Goal: Entertainment & Leisure: Consume media (video, audio)

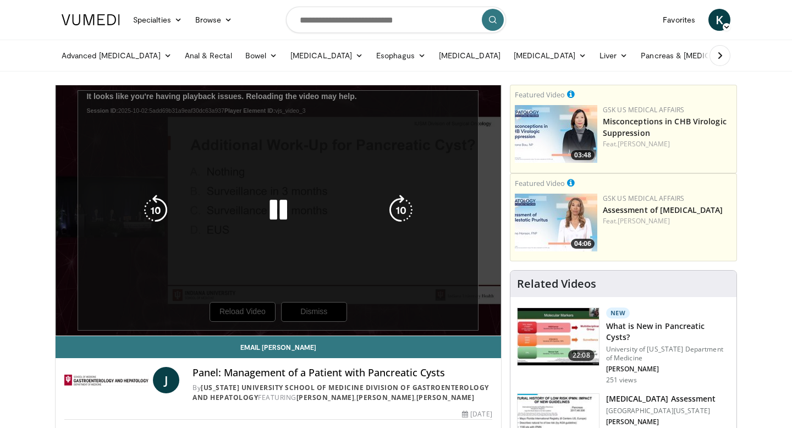
click at [235, 314] on div "10 seconds Tap to unmute" at bounding box center [279, 210] width 446 height 250
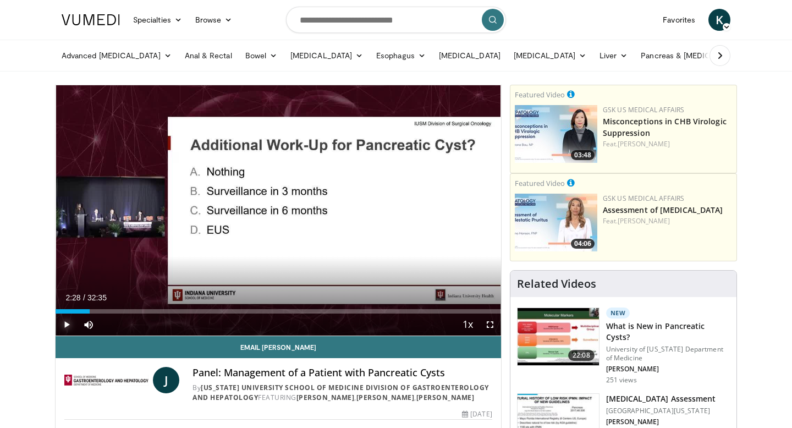
click at [72, 326] on span "Video Player" at bounding box center [67, 325] width 22 height 22
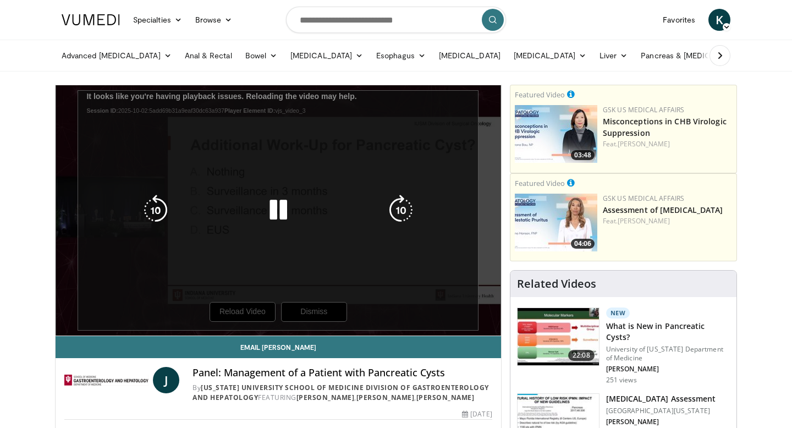
click at [254, 304] on div "10 seconds Tap to unmute" at bounding box center [279, 210] width 446 height 250
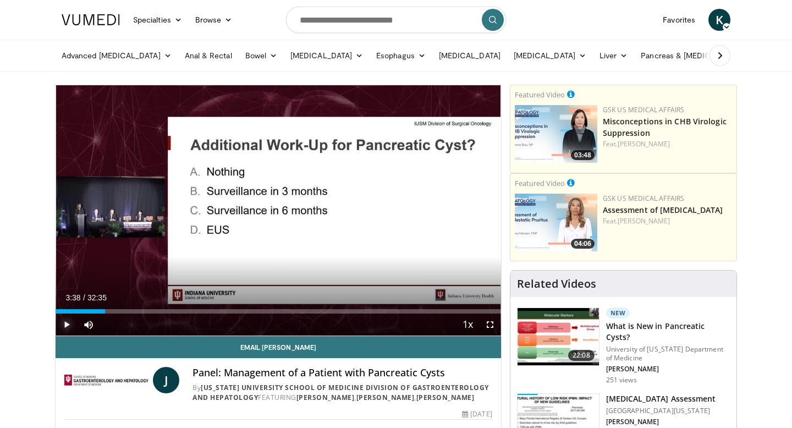
click at [67, 326] on span "Video Player" at bounding box center [67, 325] width 22 height 22
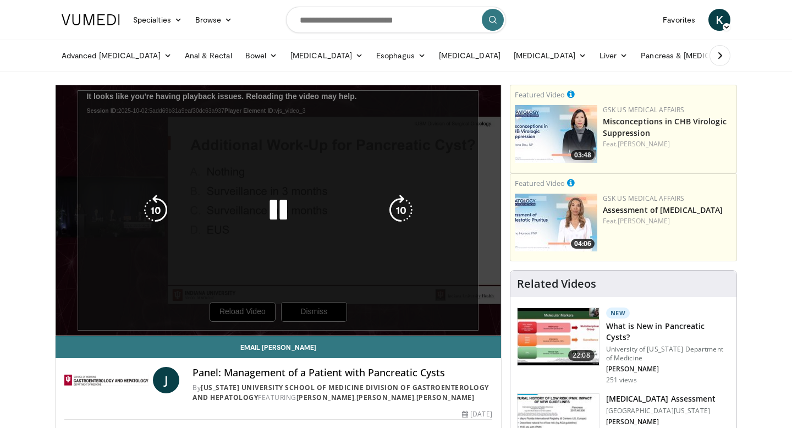
click at [224, 312] on div "10 seconds Tap to unmute" at bounding box center [279, 210] width 446 height 250
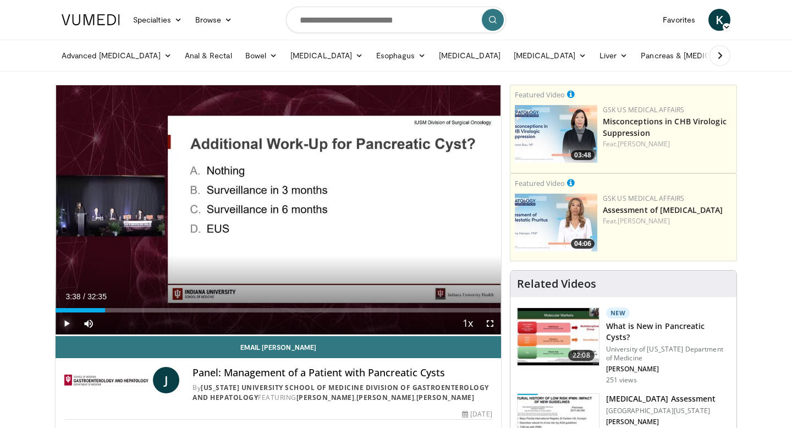
click at [67, 322] on span "Video Player" at bounding box center [67, 323] width 22 height 22
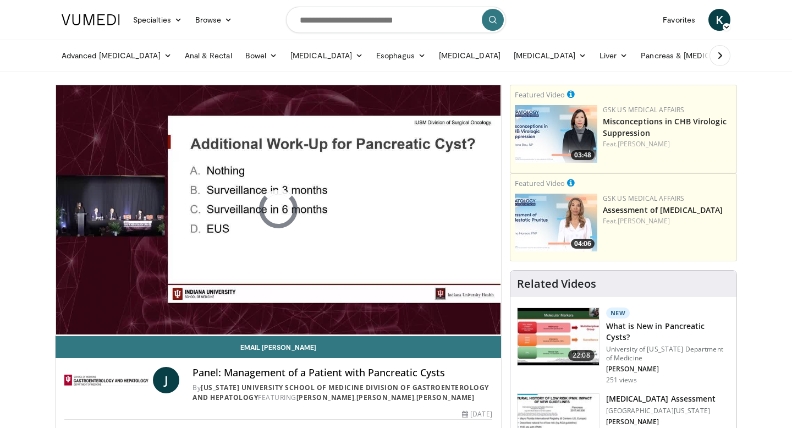
scroll to position [0, 0]
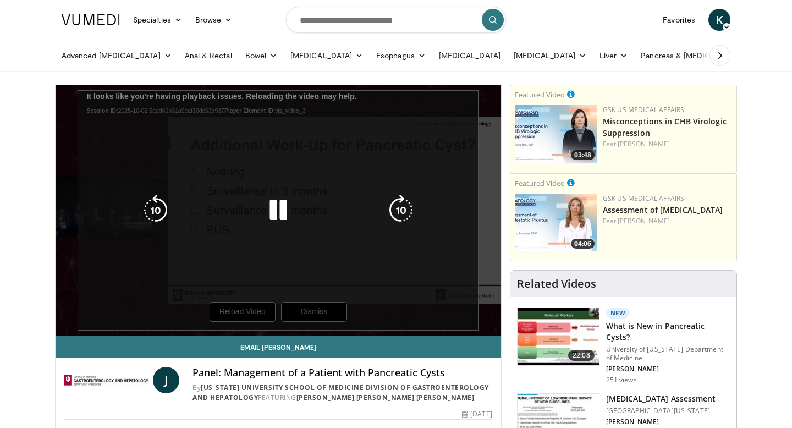
click at [243, 308] on div "10 seconds Tap to unmute" at bounding box center [279, 210] width 446 height 250
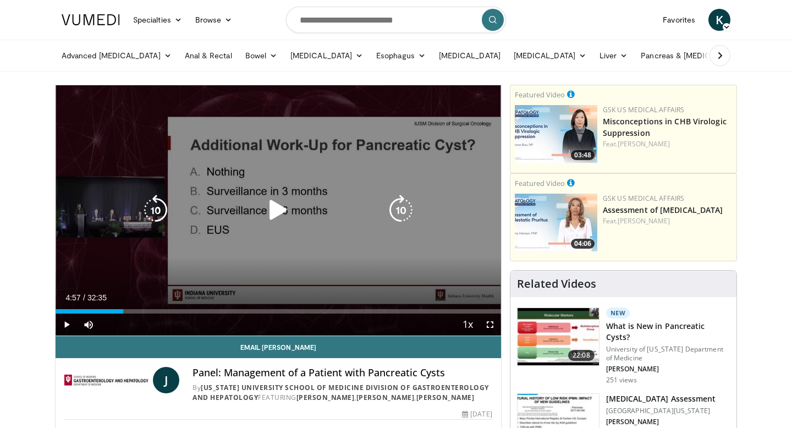
click at [271, 206] on icon "Video Player" at bounding box center [278, 210] width 31 height 31
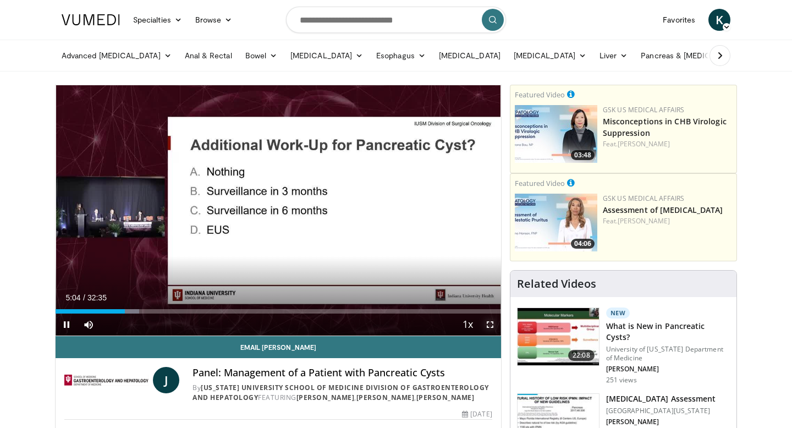
click at [492, 327] on span "Video Player" at bounding box center [490, 325] width 22 height 22
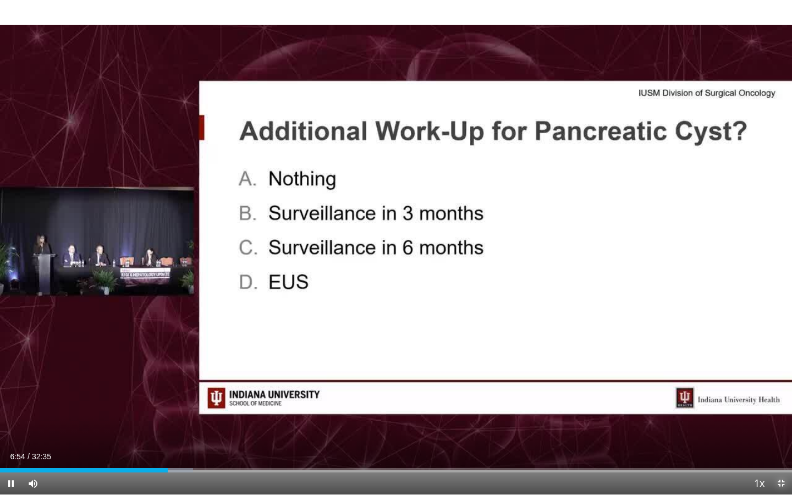
click at [780, 427] on span "Video Player" at bounding box center [781, 484] width 22 height 22
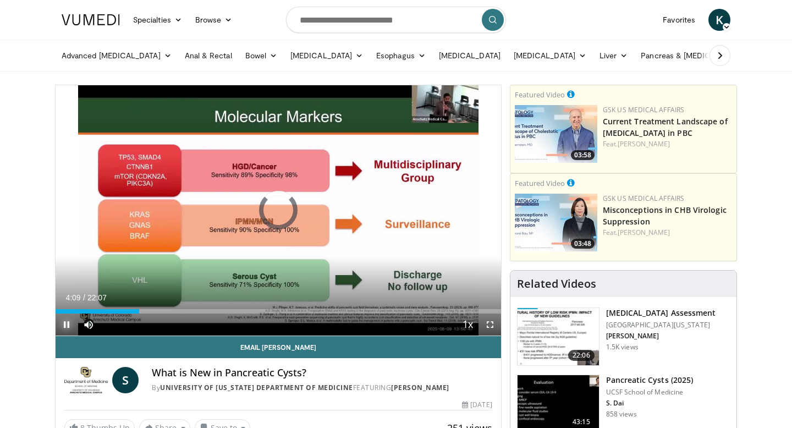
click at [69, 323] on span "Video Player" at bounding box center [67, 325] width 22 height 22
click at [370, 54] on link "Esophagus" at bounding box center [401, 56] width 63 height 22
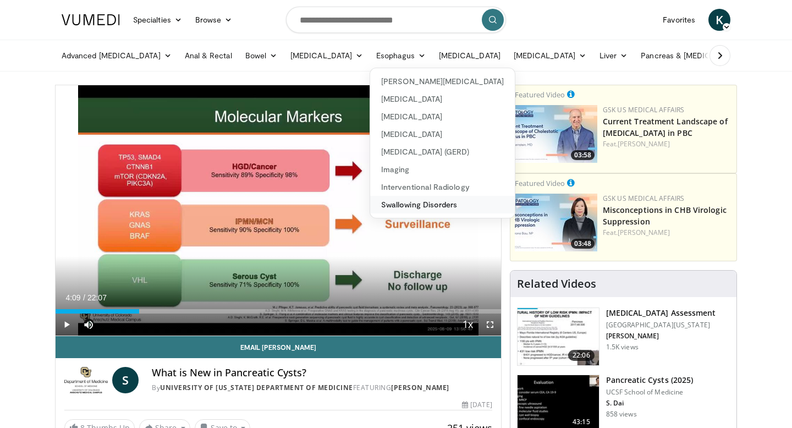
click at [391, 200] on link "Swallowing Disorders" at bounding box center [442, 205] width 145 height 18
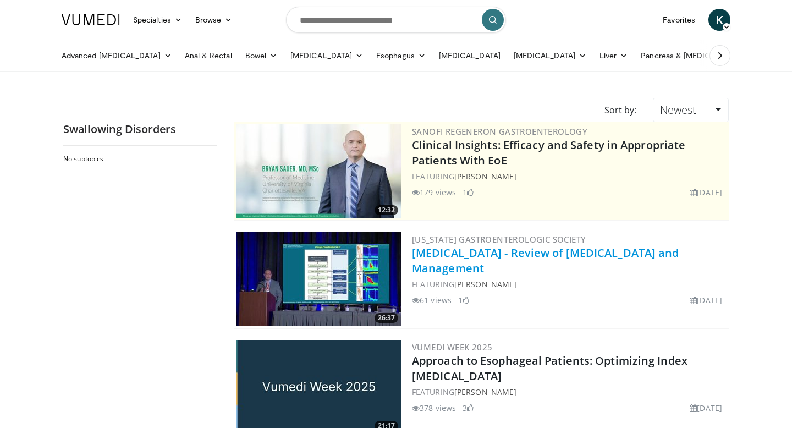
click at [495, 258] on link "Esophageal Dysmotility - Review of Manometry and Management" at bounding box center [545, 260] width 267 height 30
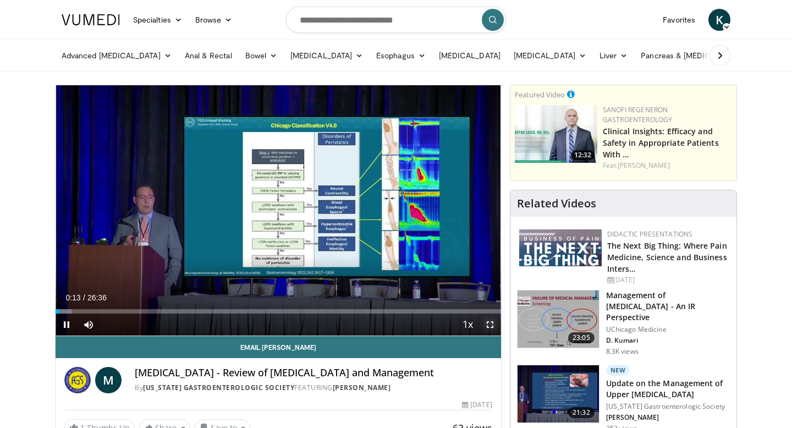
click at [488, 322] on span "Video Player" at bounding box center [490, 325] width 22 height 22
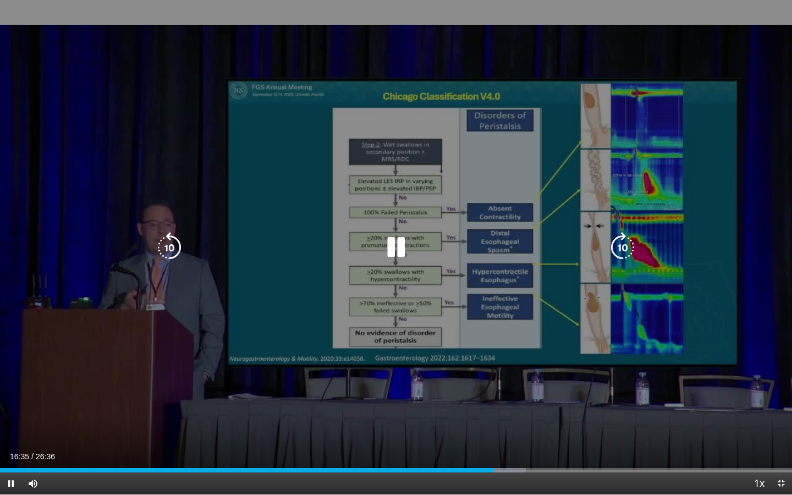
click at [398, 254] on icon "Video Player" at bounding box center [396, 247] width 31 height 31
